Goal: Task Accomplishment & Management: Manage account settings

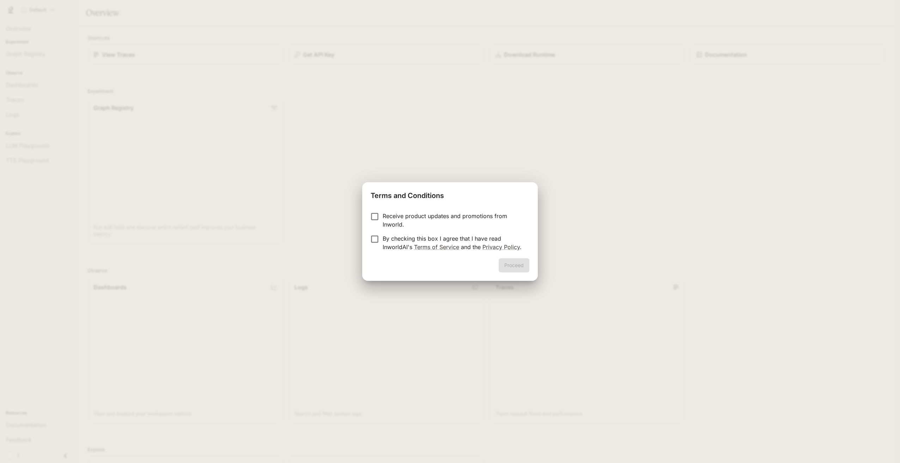
click at [441, 220] on p "Receive product updates and promotions from Inworld." at bounding box center [453, 220] width 141 height 17
click at [423, 249] on link "Terms of Service" at bounding box center [436, 247] width 45 height 7
click at [393, 221] on p "Receive product updates and promotions from Inworld." at bounding box center [453, 220] width 141 height 17
click at [385, 236] on p "By checking this box I agree that I have read InworldAI's Terms of Service and …" at bounding box center [453, 242] width 141 height 17
click at [510, 263] on button "Proceed" at bounding box center [514, 265] width 31 height 14
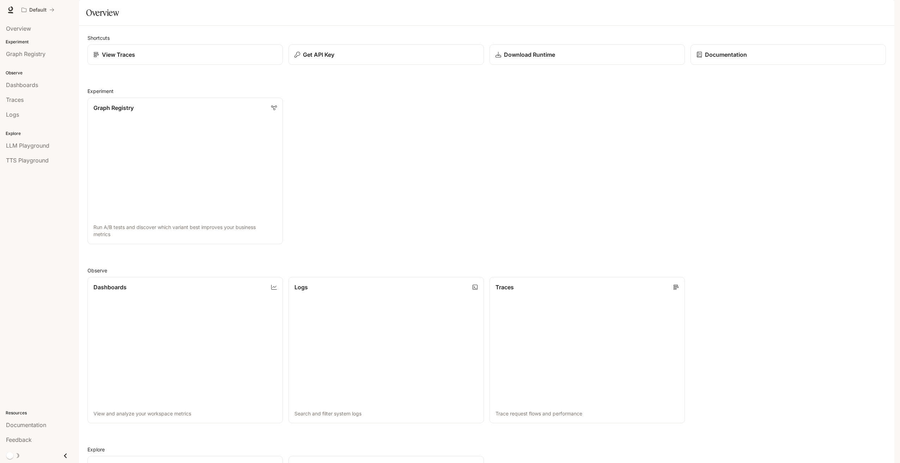
click at [880, 10] on div "button" at bounding box center [884, 10] width 10 height 10
click at [841, 65] on span "API Keys" at bounding box center [839, 66] width 91 height 7
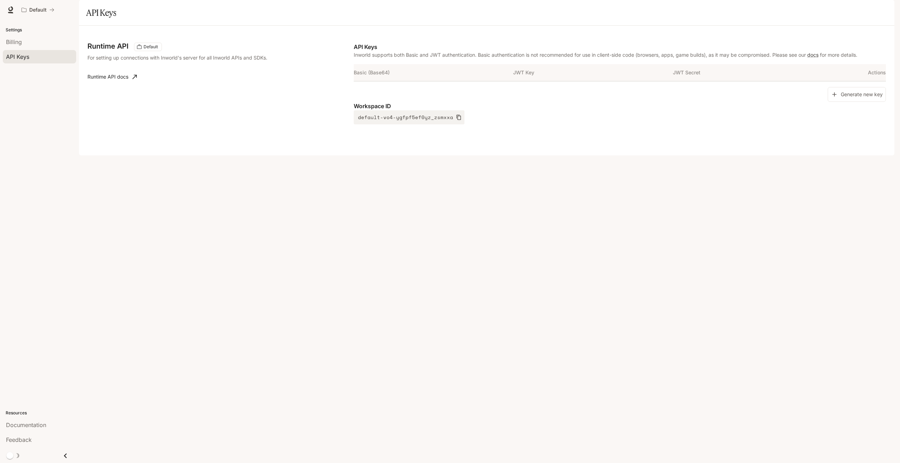
click at [860, 102] on button "Generate new key" at bounding box center [857, 94] width 58 height 15
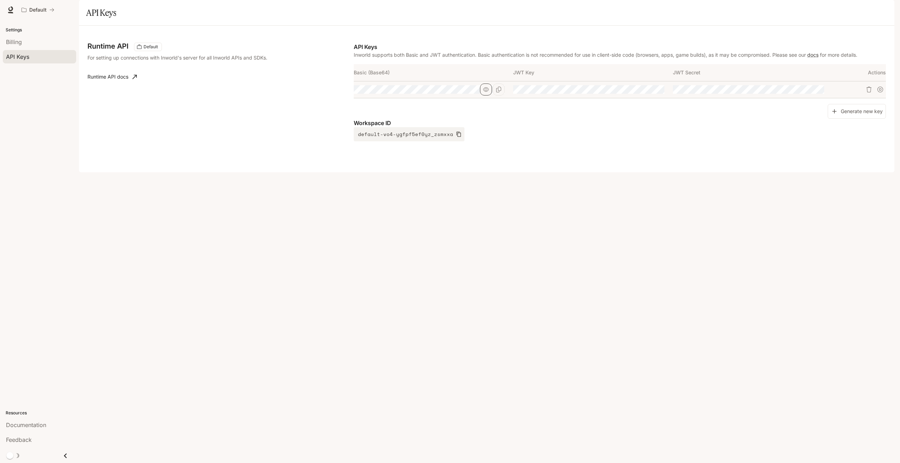
click at [486, 92] on icon "button" at bounding box center [486, 89] width 6 height 4
click at [641, 96] on button "button" at bounding box center [646, 90] width 12 height 12
click at [657, 92] on icon "Copy Key" at bounding box center [658, 90] width 6 height 6
click at [839, 95] on div at bounding box center [858, 89] width 53 height 11
click at [812, 96] on button "Copy Secret" at bounding box center [818, 90] width 12 height 12
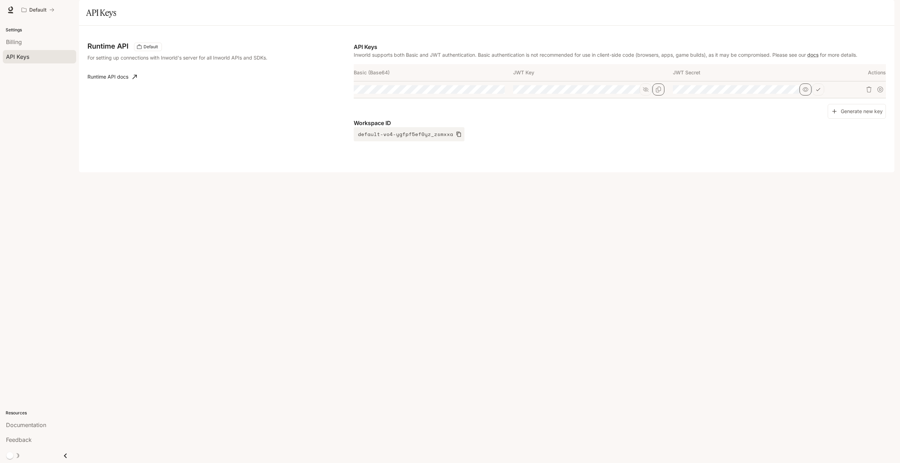
click at [807, 92] on icon "button" at bounding box center [805, 90] width 6 height 6
